Goal: Find specific page/section: Find specific page/section

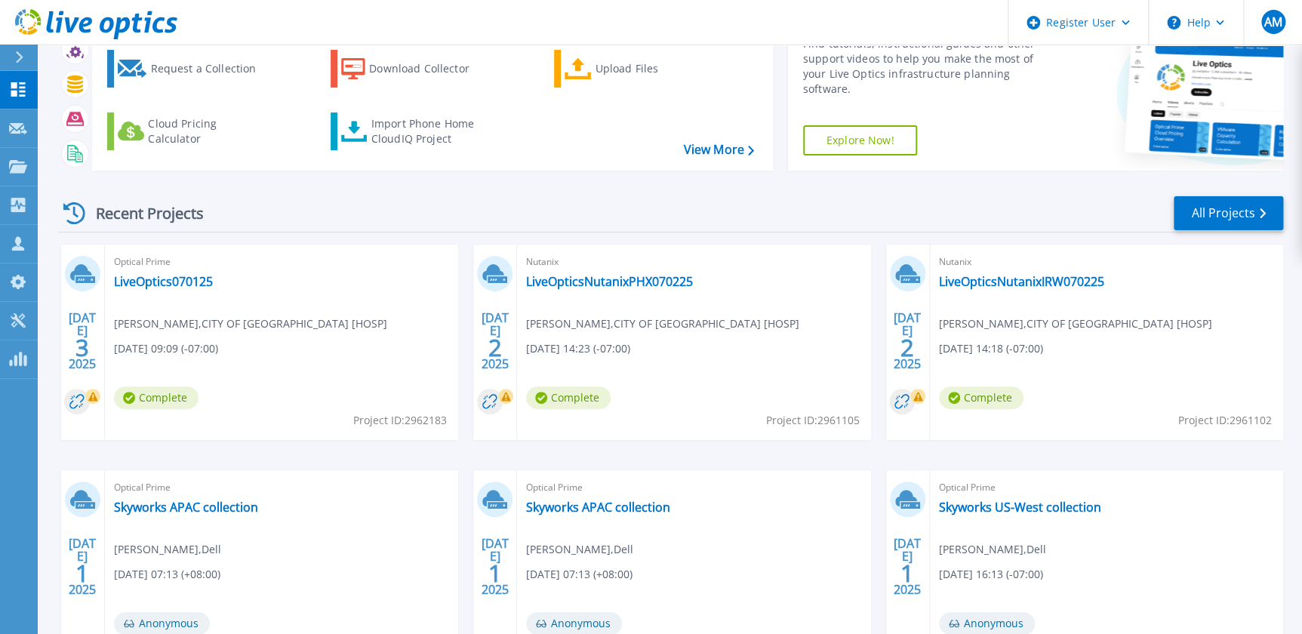
scroll to position [137, 0]
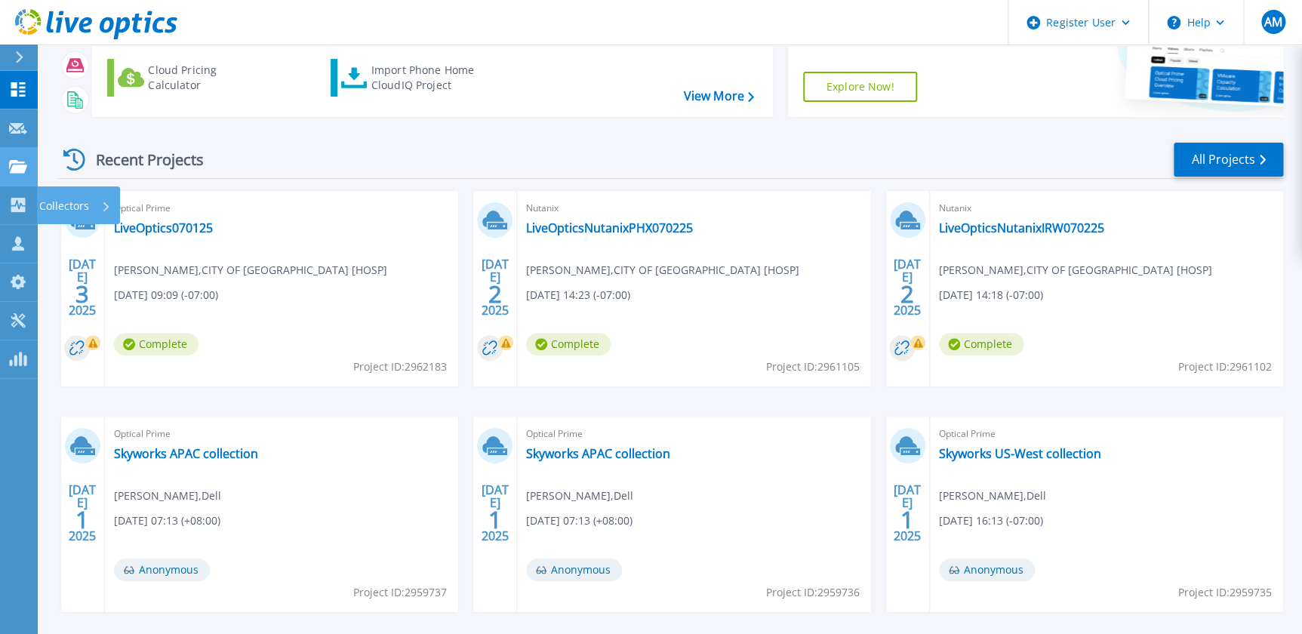
click at [10, 172] on link "Projects Projects" at bounding box center [19, 167] width 38 height 38
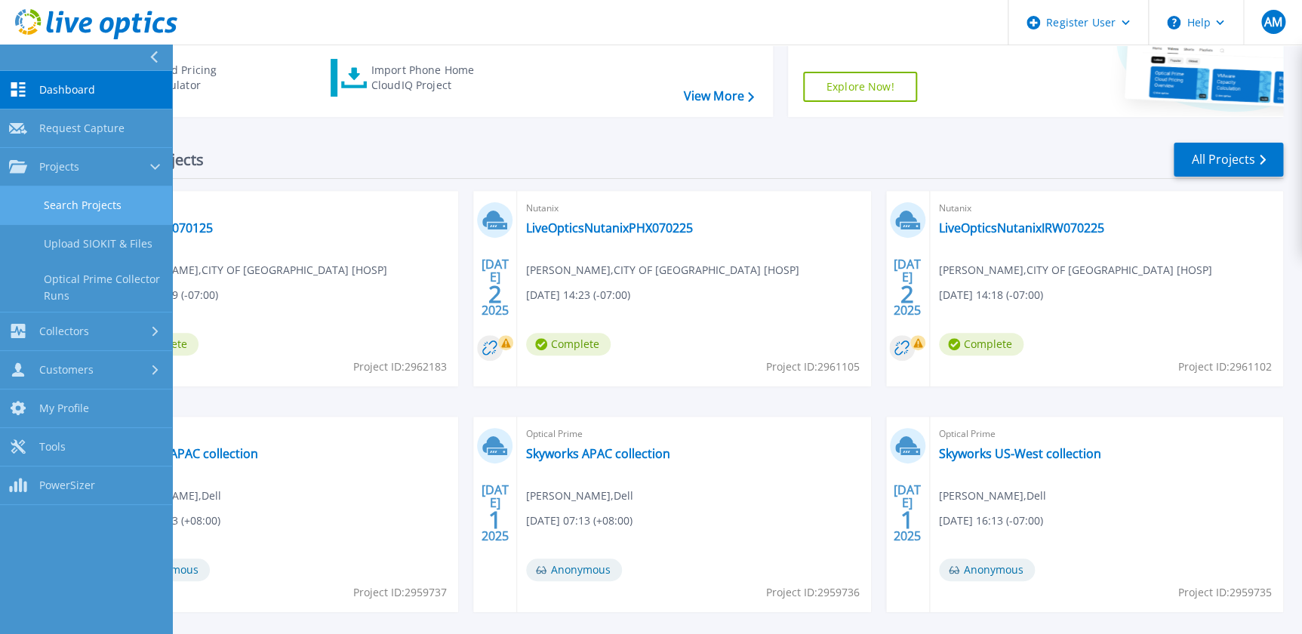
click at [21, 201] on link "Search Projects" at bounding box center [86, 205] width 172 height 38
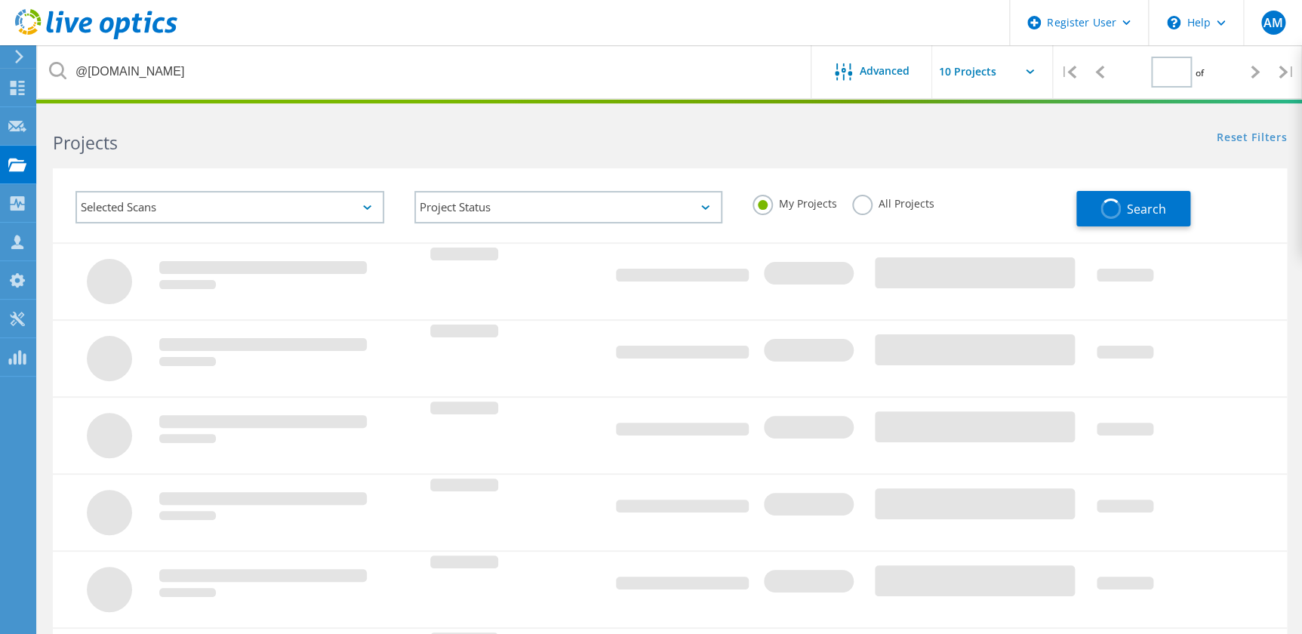
type input "1"
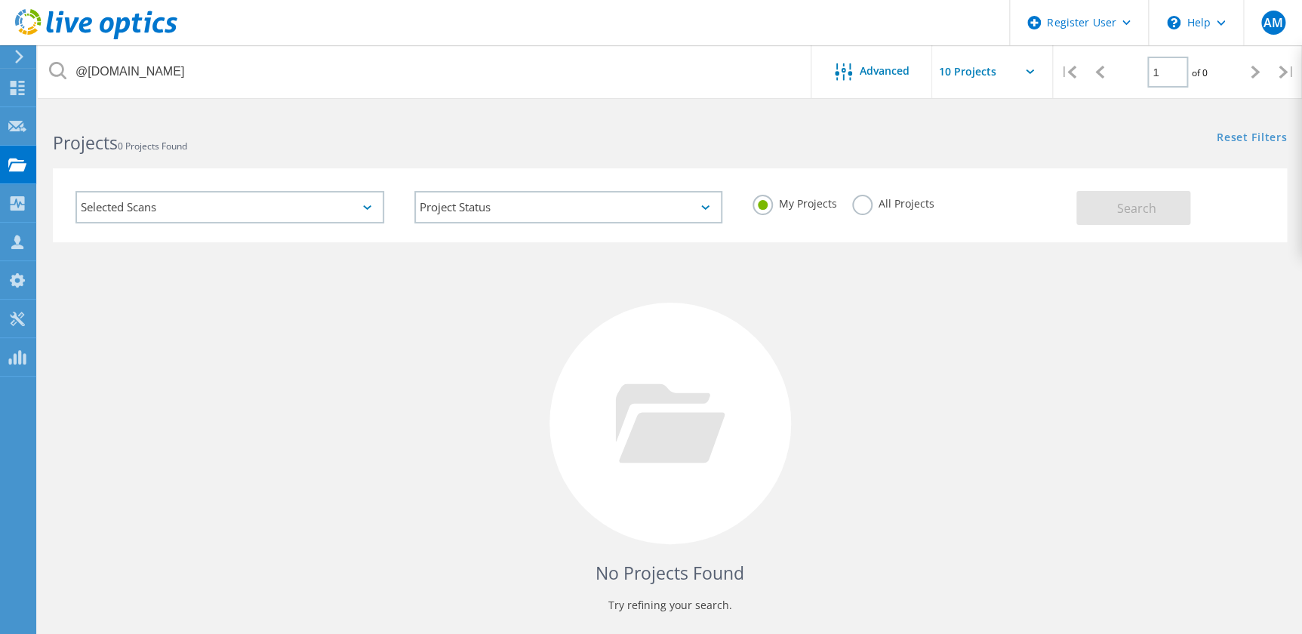
click at [872, 196] on label "All Projects" at bounding box center [893, 202] width 82 height 14
click at [0, 0] on input "All Projects" at bounding box center [0, 0] width 0 height 0
click at [1077, 202] on button "Search" at bounding box center [1133, 208] width 114 height 34
